Goal: Transaction & Acquisition: Download file/media

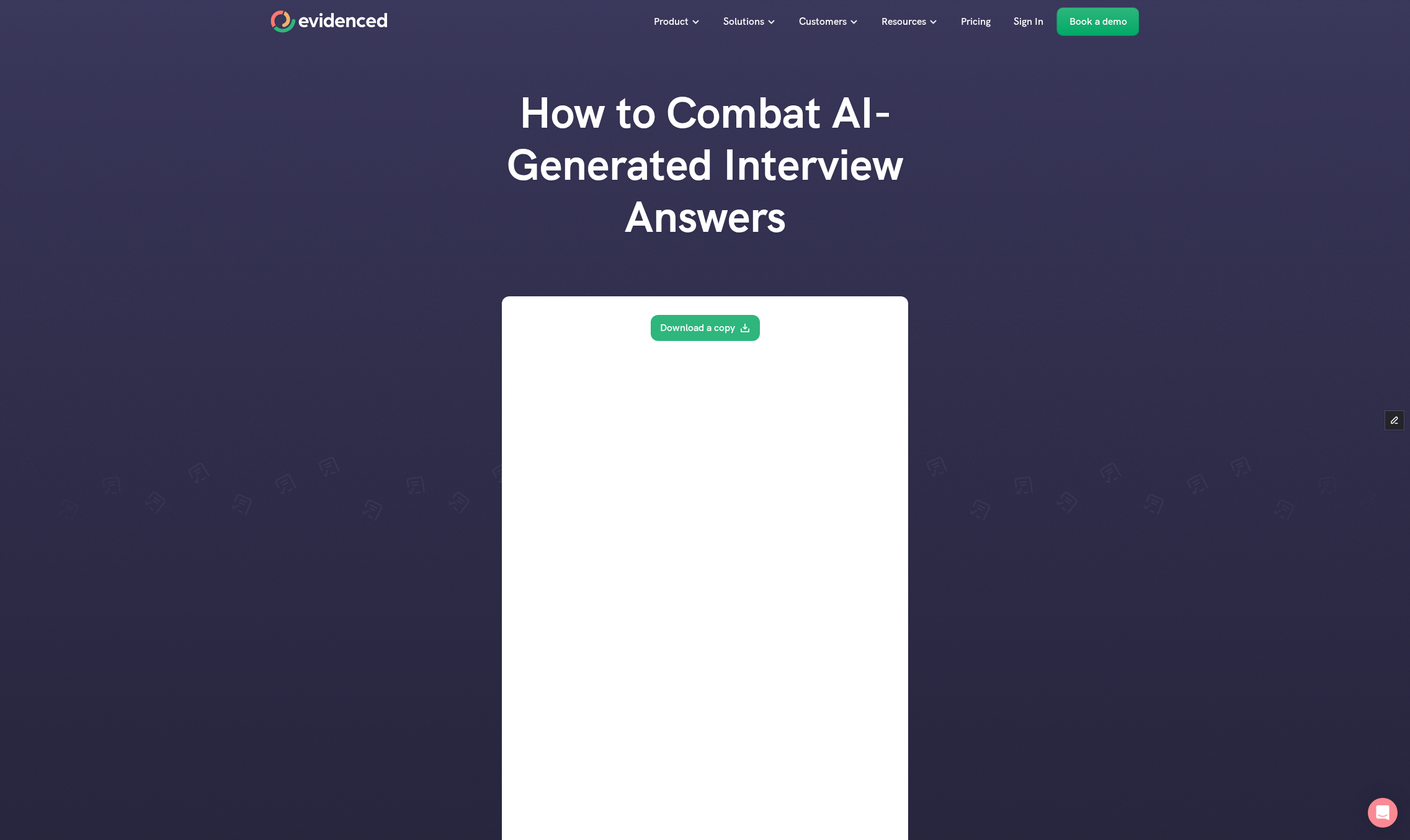
click at [273, 416] on div at bounding box center [705, 759] width 1410 height 1519
click at [286, 297] on div at bounding box center [705, 759] width 1410 height 1519
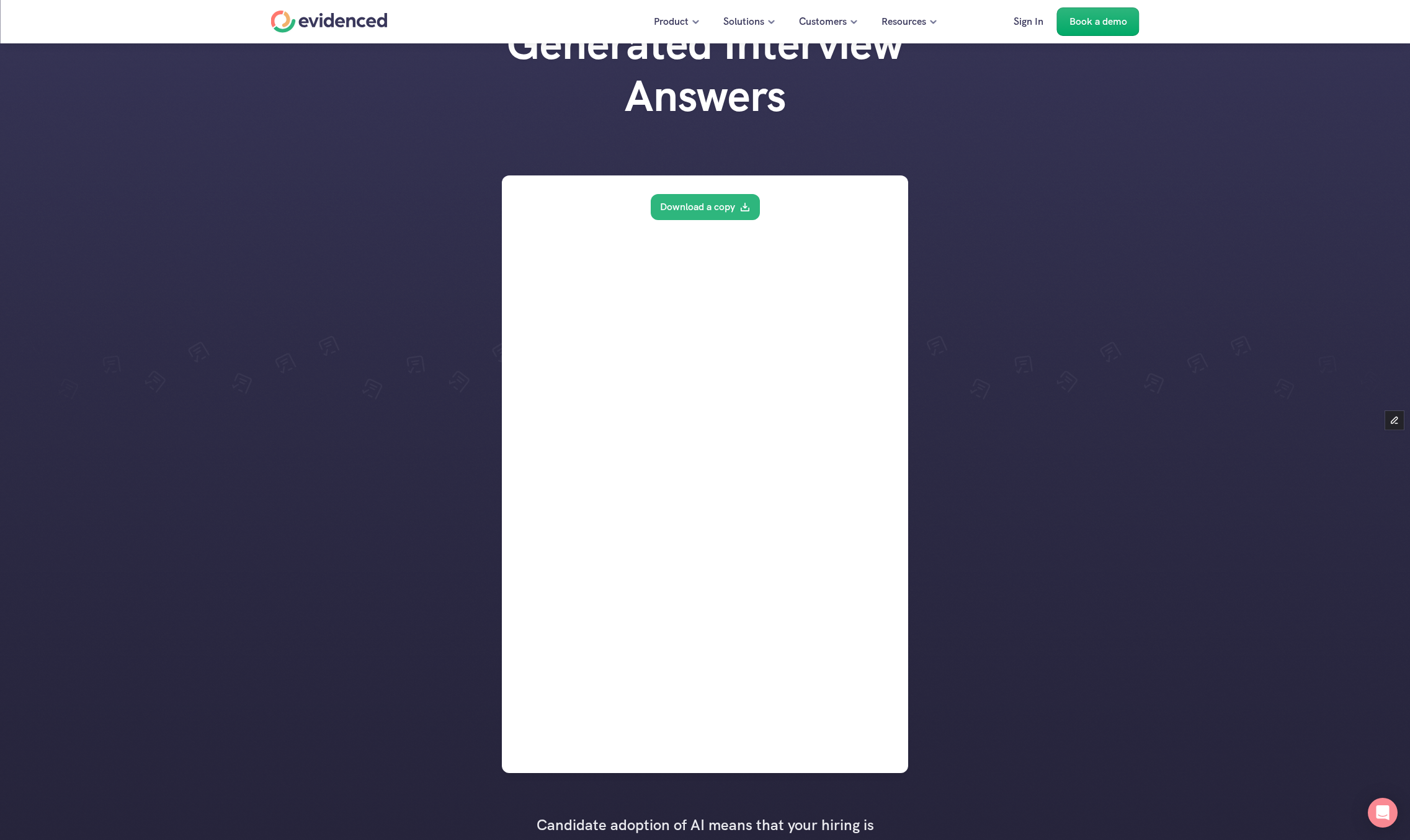
scroll to position [66, 0]
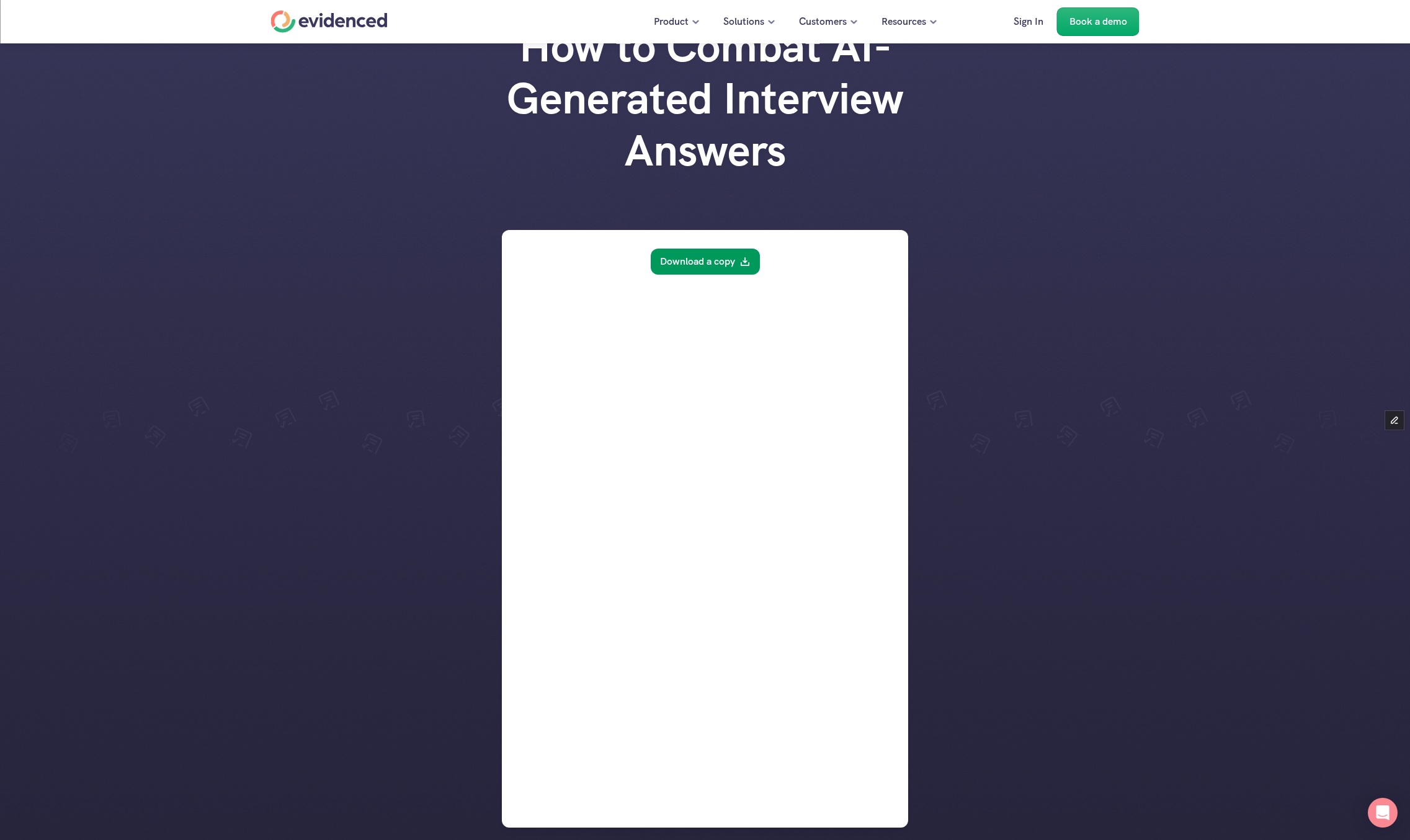
click at [687, 261] on link "Download a copy" at bounding box center [705, 262] width 109 height 26
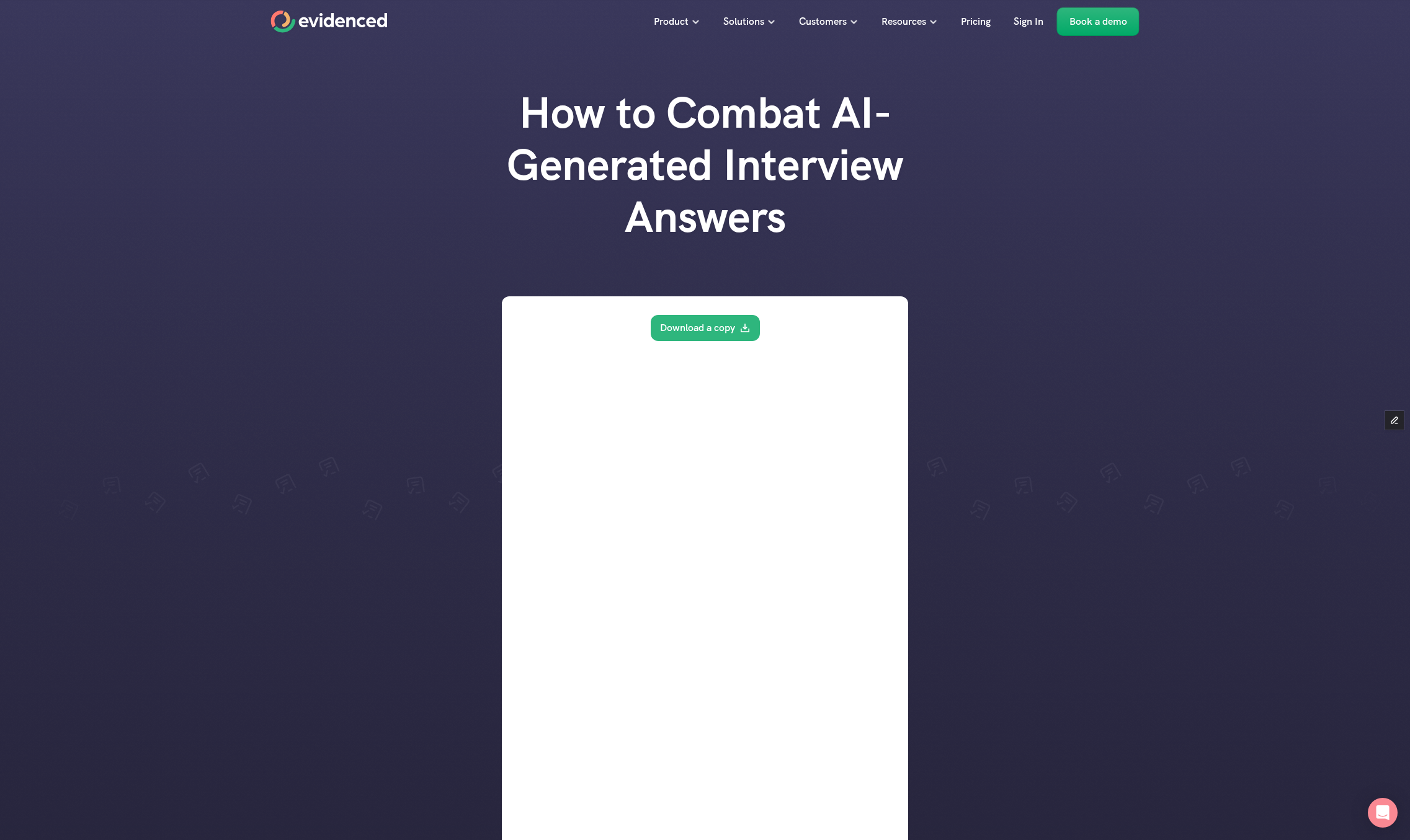
click at [340, 158] on div "How to Combat AI-Generated Interview Answers" at bounding box center [705, 177] width 1410 height 181
